Goal: Task Accomplishment & Management: Use online tool/utility

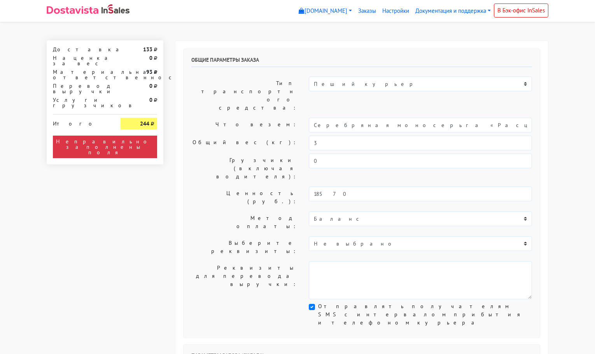
select select "11:00"
select select "21:00"
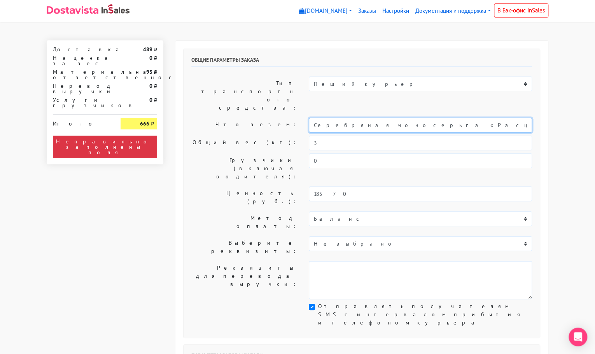
click at [368, 118] on input "Серебряная моносерьга «Расцветай» 2.0" at bounding box center [420, 125] width 223 height 15
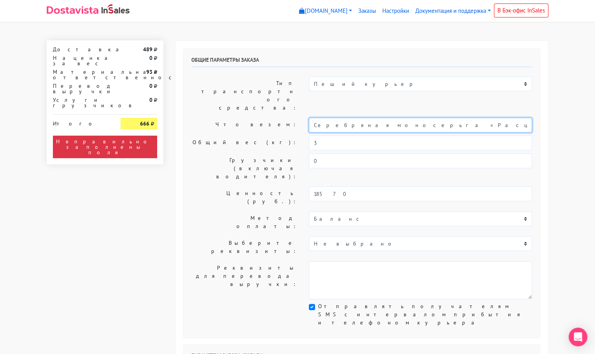
click at [368, 118] on input "Серебряная моносерьга «Расцветай» 2.0" at bounding box center [420, 125] width 223 height 15
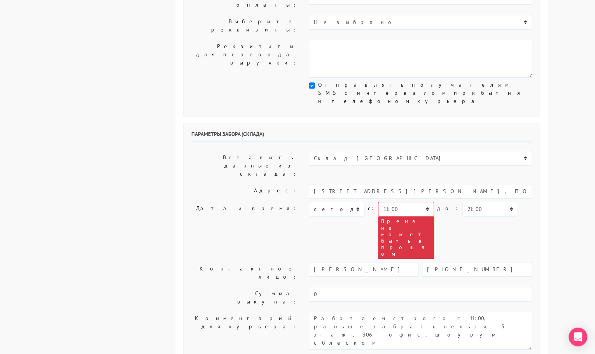
scroll to position [222, 0]
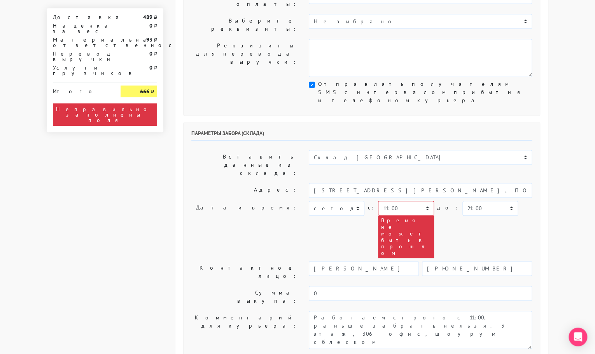
type input "украшения"
click at [352, 150] on select "Склад [GEOGRAPHIC_DATA] Склад [GEOGRAPHIC_DATA] [GEOGRAPHIC_DATA][PERSON_NAME] …" at bounding box center [420, 157] width 223 height 15
select select "1019"
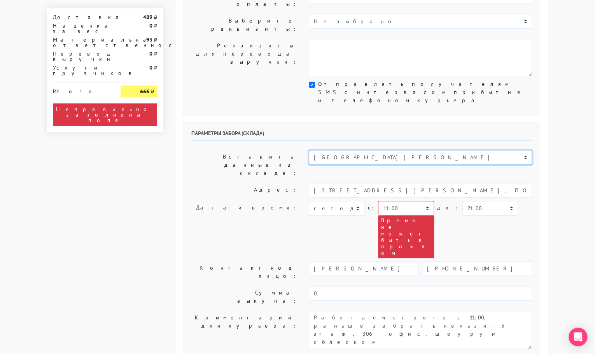
click at [309, 150] on select "Склад [GEOGRAPHIC_DATA] Склад [GEOGRAPHIC_DATA] [GEOGRAPHIC_DATA][PERSON_NAME] …" at bounding box center [420, 157] width 223 height 15
type input "[STREET_ADDRESS][PERSON_NAME]"
type input "89251806702"
type textarea "Магазин серебряных украшений SBLESKOM (вход со стороны [GEOGRAPHIC_DATA])"
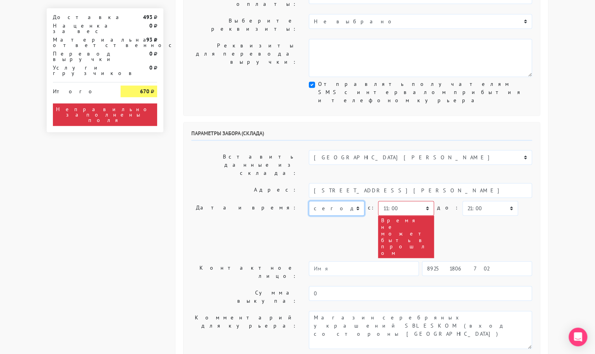
click at [344, 201] on select "[DATE] [DATE] [DATE] [DATE] [DATE] [DATE] [DATE] [DATE] [DATE]" at bounding box center [337, 208] width 56 height 15
select select "[DATE]"
click at [309, 201] on select "[DATE] [DATE] [DATE] [DATE] [DATE] [DATE] [DATE] [DATE] [DATE]" at bounding box center [337, 208] width 56 height 15
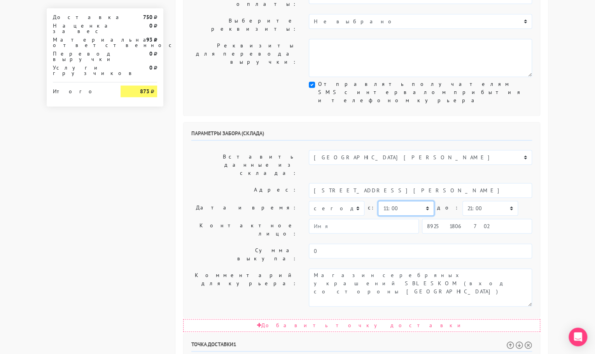
click at [425, 201] on select "00:00 00:30 01:00 01:30 02:00 02:30 03:00 03:30 04:00 04:30 05:00 05:30 06:00 0…" at bounding box center [406, 208] width 56 height 15
click at [378, 201] on select "00:00 00:30 01:00 01:30 02:00 02:30 03:00 03:30 04:00 04:30 05:00 05:30 06:00 0…" at bounding box center [406, 208] width 56 height 15
click at [476, 201] on select "00:00 00:30 01:00 01:30 02:00 02:30 03:00 03:30 04:00 04:30 05:00 05:30 06:00 0…" at bounding box center [490, 208] width 56 height 15
select select "11:30"
click at [462, 201] on select "00:00 00:30 01:00 01:30 02:00 02:30 03:00 03:30 04:00 04:30 05:00 05:30 06:00 0…" at bounding box center [490, 208] width 56 height 15
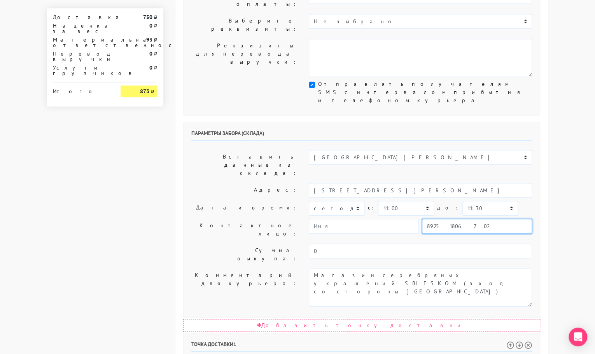
click at [467, 219] on input "89251806702" at bounding box center [477, 226] width 110 height 15
type input "9234448187"
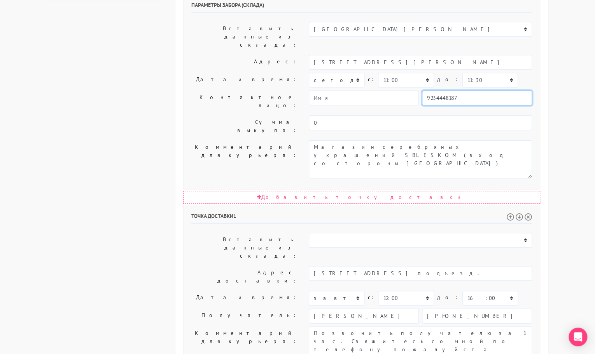
scroll to position [354, 0]
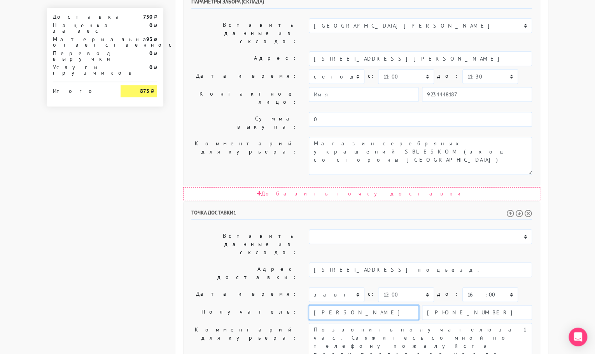
drag, startPoint x: 381, startPoint y: 186, endPoint x: 371, endPoint y: 143, distance: 44.3
click at [371, 202] on div "Точка доставки 1 Вставить данные из склада: Склад Москва Склад [GEOGRAPHIC_DATA…" at bounding box center [361, 336] width 356 height 269
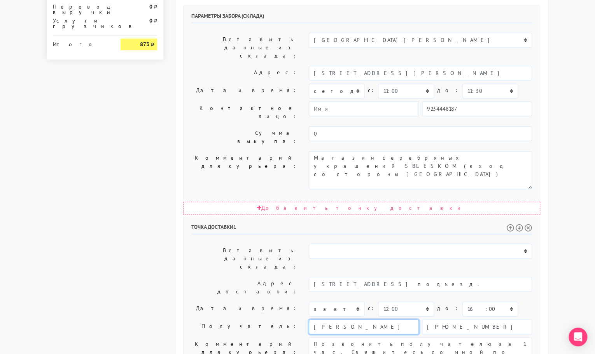
scroll to position [360, 0]
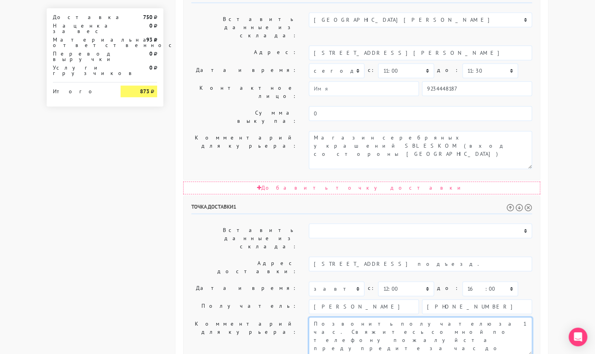
drag, startPoint x: 479, startPoint y: 203, endPoint x: 395, endPoint y: 201, distance: 84.7
click at [395, 317] on textarea "Позвонить получателю за 1 час. Свяжитесь со мной по телефону пожалуйста предупр…" at bounding box center [420, 336] width 223 height 38
click at [391, 317] on textarea "Позвонить получателю за 1 час. Свяжитесь со мной по телефону пожалуйста предупр…" at bounding box center [420, 336] width 223 height 38
type textarea "Свяжитесь со мной по телефону пожалуйста предупредите за час до приезда."
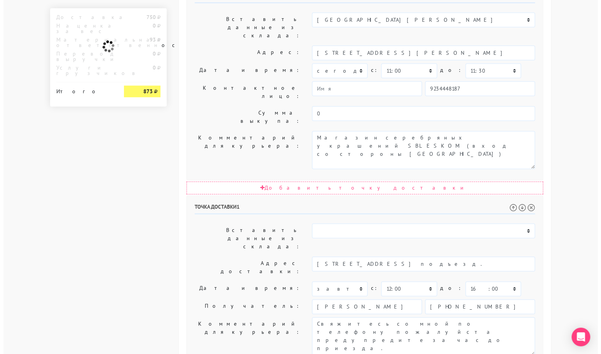
scroll to position [0, 0]
